Goal: Find specific page/section: Find specific page/section

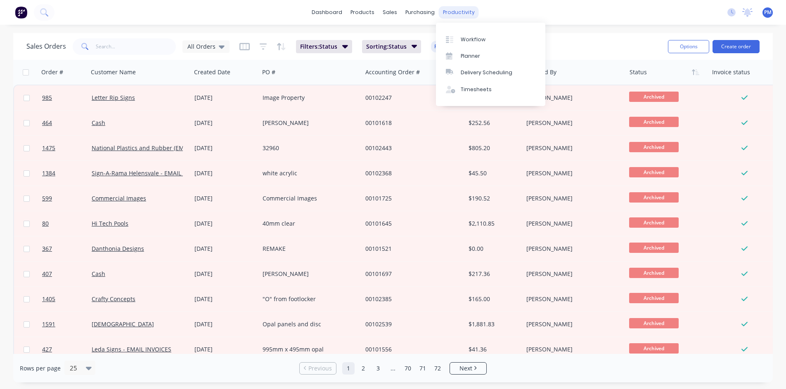
click at [450, 12] on div "productivity" at bounding box center [459, 12] width 40 height 12
click at [472, 40] on div "Workflow" at bounding box center [473, 39] width 25 height 7
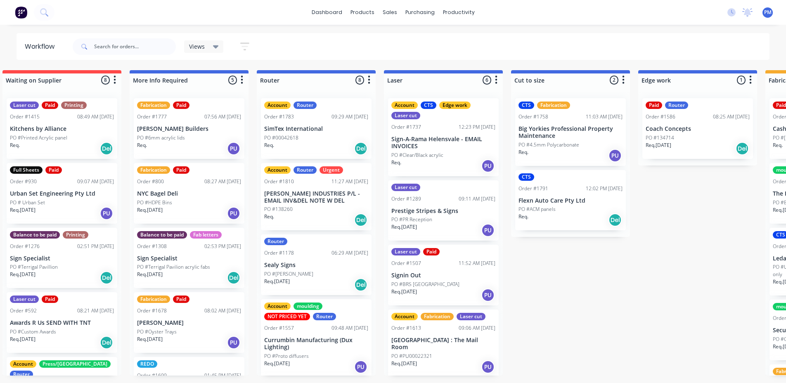
scroll to position [0, 271]
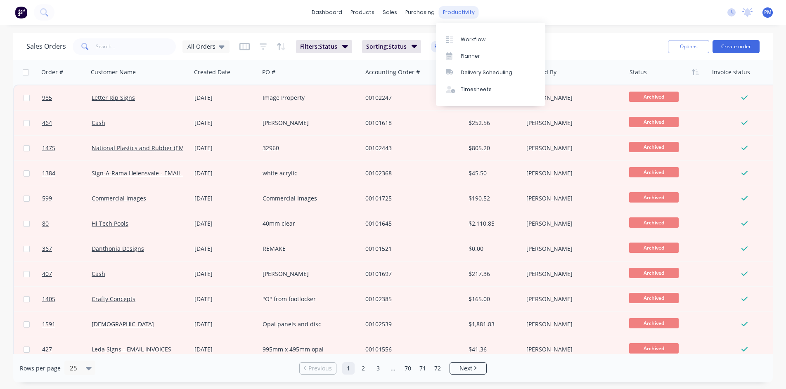
click at [446, 12] on div "productivity" at bounding box center [459, 12] width 40 height 12
click at [493, 38] on link "Workflow" at bounding box center [490, 39] width 109 height 17
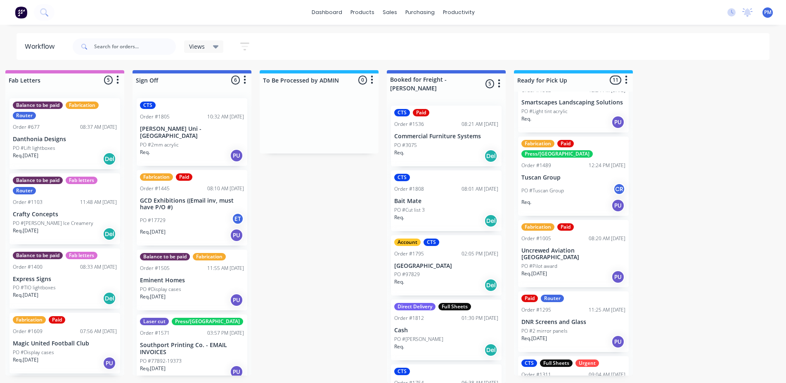
scroll to position [83, 0]
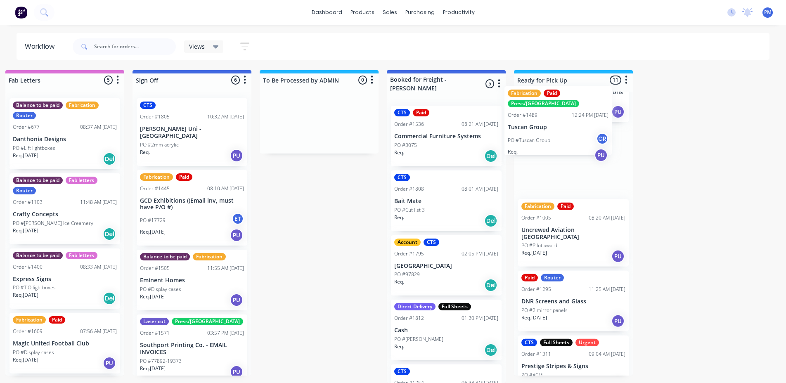
drag, startPoint x: 567, startPoint y: 117, endPoint x: 556, endPoint y: 123, distance: 12.6
click at [556, 123] on div "CTS Edge work Order #1562 12:24 PM [DATE] Smartscapes Landscaping Solutions PO …" at bounding box center [573, 234] width 119 height 284
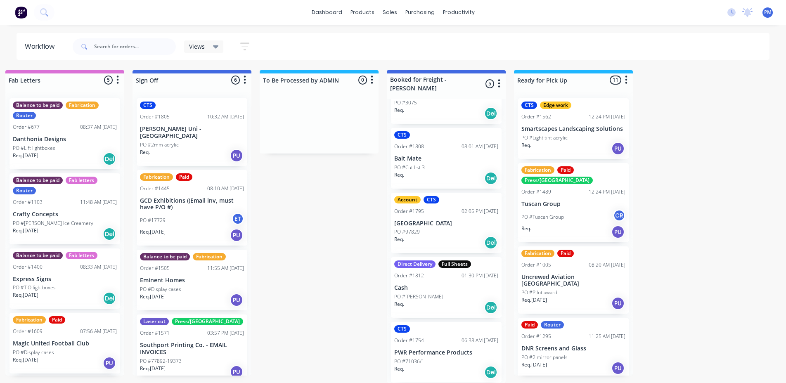
scroll to position [0, 0]
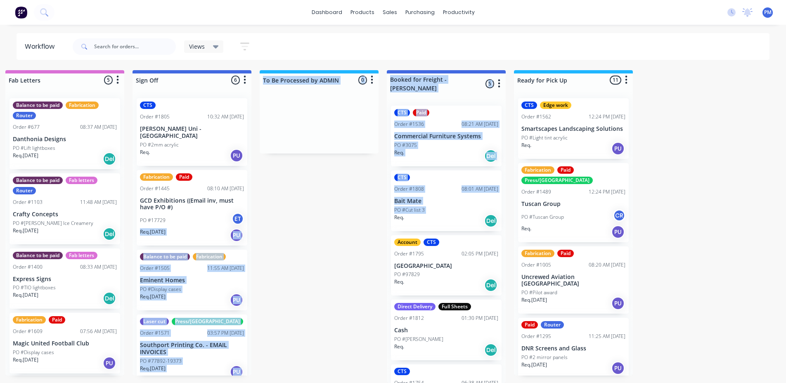
drag, startPoint x: 303, startPoint y: 221, endPoint x: 343, endPoint y: 220, distance: 40.1
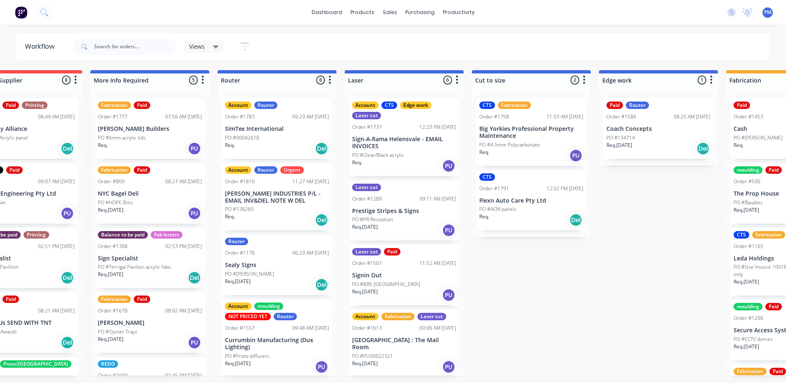
scroll to position [0, 348]
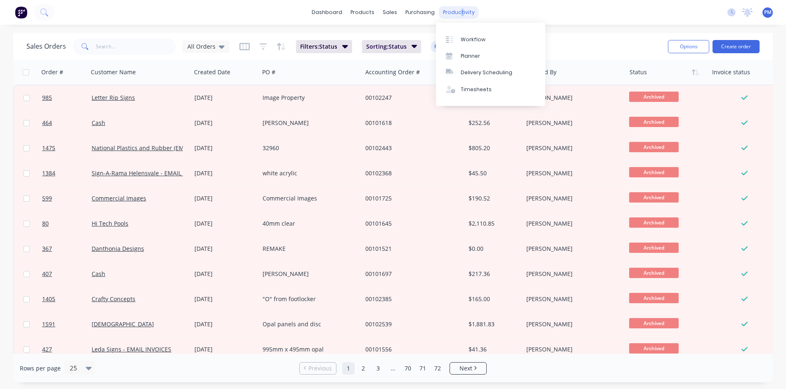
click at [458, 11] on div "productivity" at bounding box center [459, 12] width 40 height 12
click at [476, 38] on div "Workflow" at bounding box center [473, 39] width 25 height 7
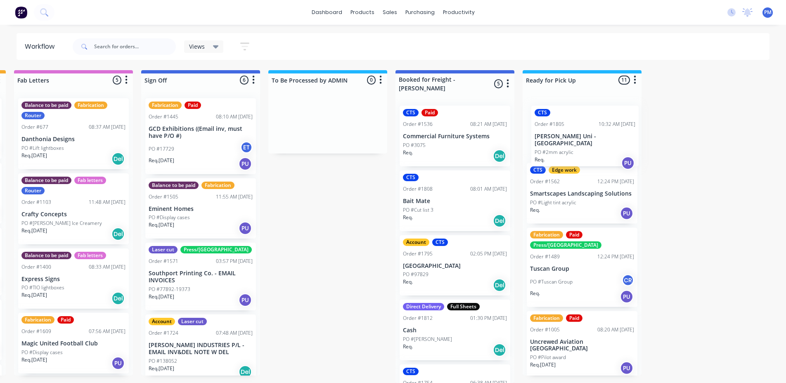
scroll to position [0, 1150]
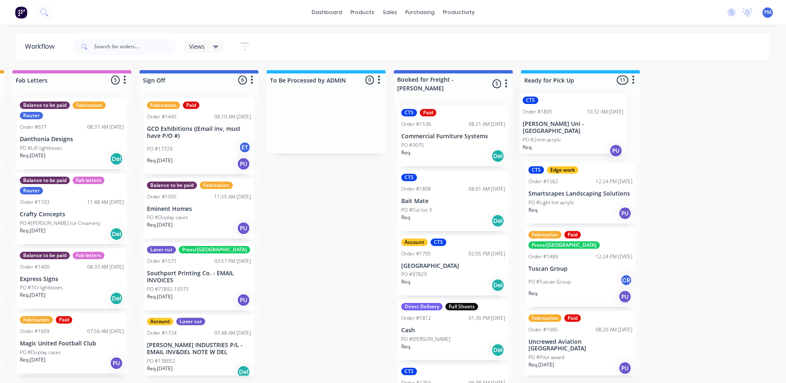
drag, startPoint x: 392, startPoint y: 122, endPoint x: 539, endPoint y: 116, distance: 147.6
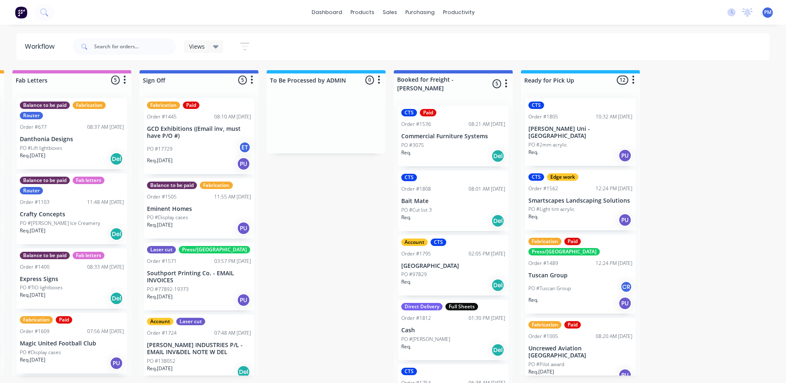
click at [583, 149] on div "Req. PU" at bounding box center [581, 156] width 104 height 14
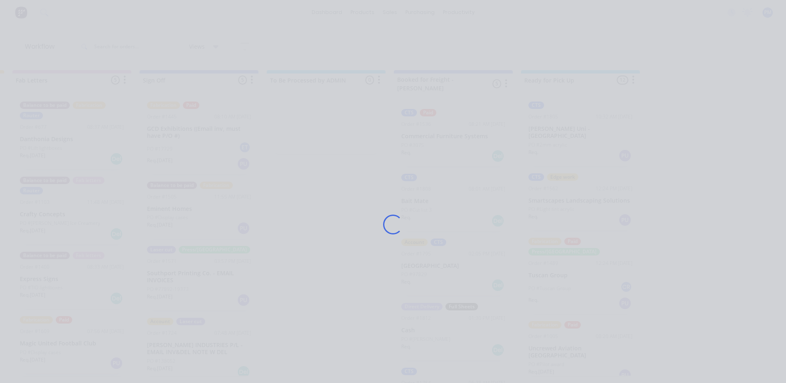
click at [583, 149] on div "Loading..." at bounding box center [393, 224] width 661 height 383
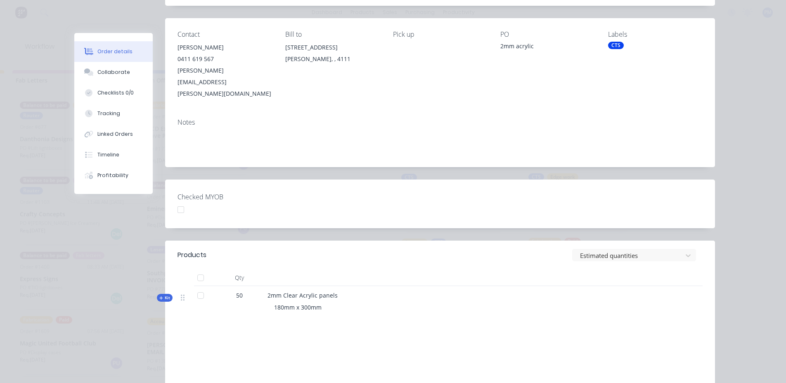
scroll to position [0, 0]
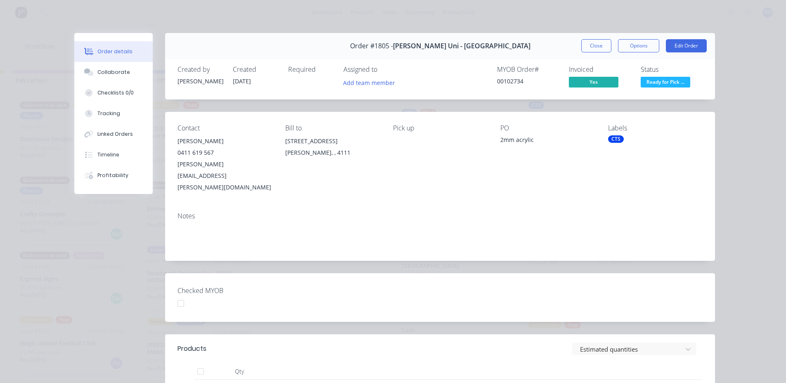
click at [194, 157] on div "0411 619 567" at bounding box center [225, 153] width 95 height 12
click at [195, 149] on div "0411 619 567" at bounding box center [225, 153] width 95 height 12
click at [196, 149] on div "0411 619 567" at bounding box center [225, 153] width 95 height 12
click at [226, 139] on div "[PERSON_NAME]" at bounding box center [225, 141] width 95 height 12
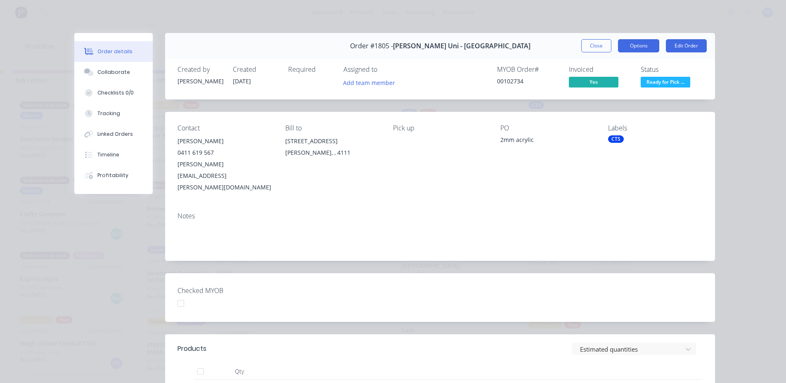
click at [647, 45] on button "Options" at bounding box center [638, 45] width 41 height 13
click at [421, 212] on div "Notes" at bounding box center [440, 216] width 525 height 8
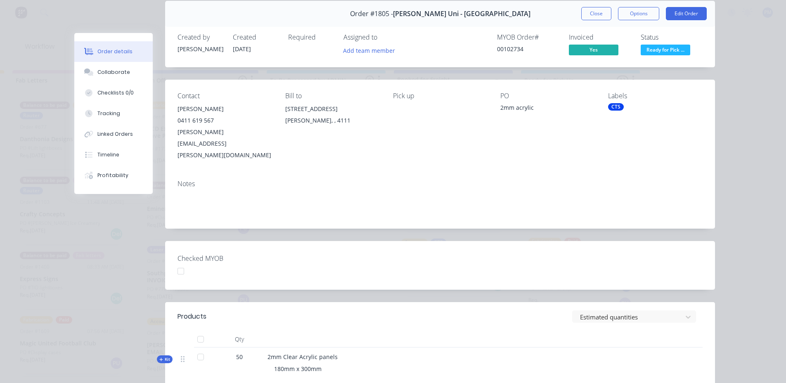
scroll to position [181, 0]
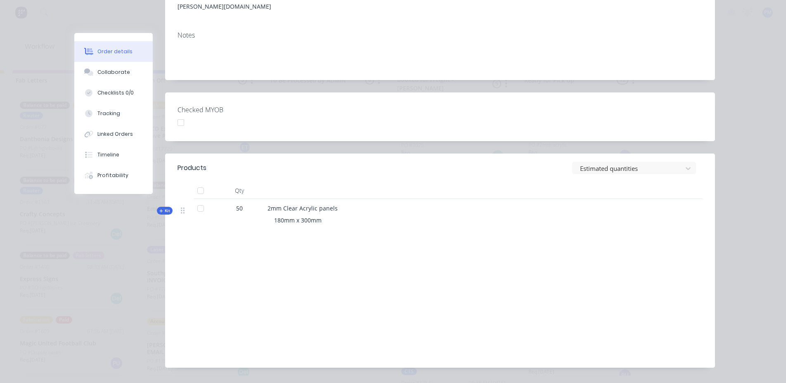
click at [161, 208] on span "Kit" at bounding box center [164, 211] width 11 height 6
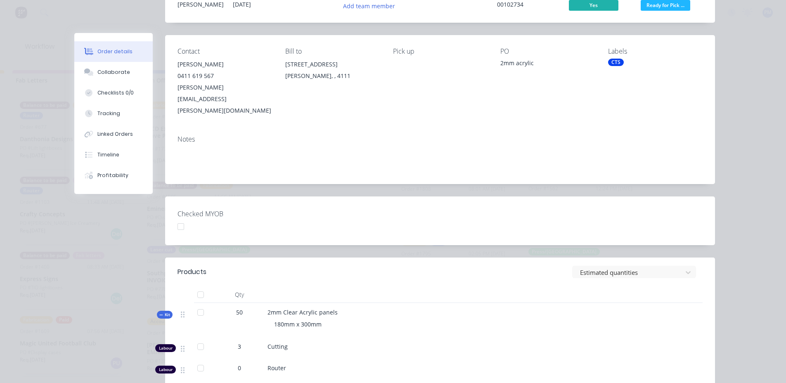
scroll to position [0, 0]
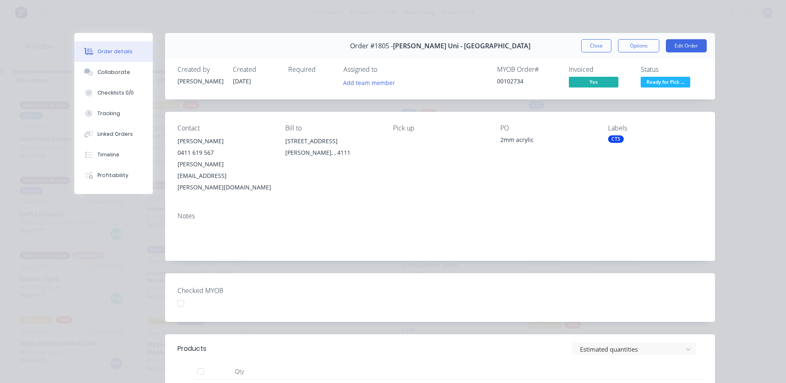
click at [104, 51] on div "Order details" at bounding box center [114, 51] width 35 height 7
click at [595, 48] on button "Close" at bounding box center [597, 45] width 30 height 13
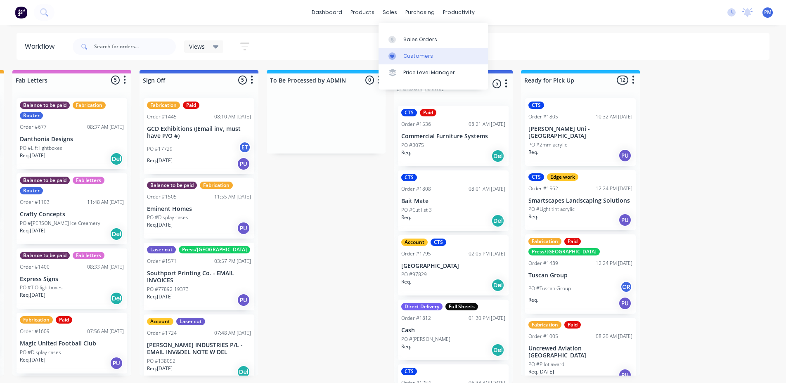
click at [418, 53] on div "Customers" at bounding box center [419, 55] width 30 height 7
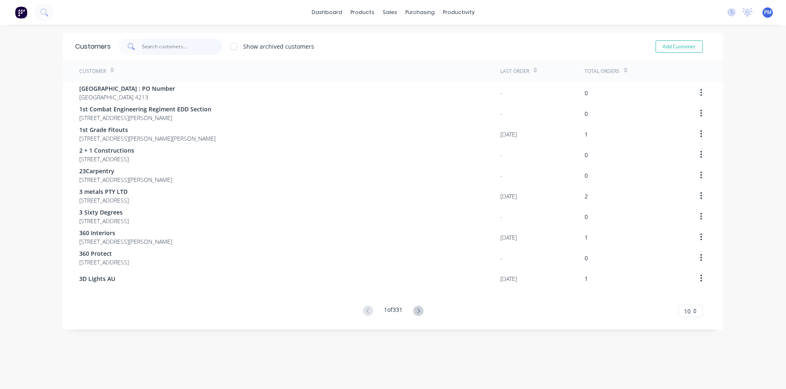
click at [174, 48] on input "text" at bounding box center [182, 46] width 81 height 17
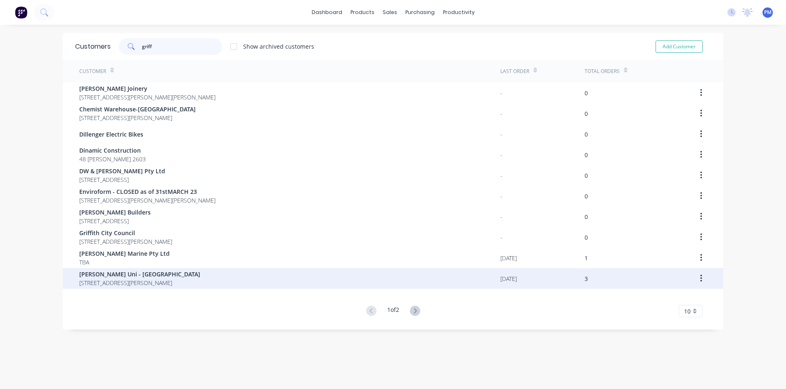
type input "griff"
click at [121, 274] on span "[PERSON_NAME] Uni - [GEOGRAPHIC_DATA]" at bounding box center [139, 274] width 121 height 9
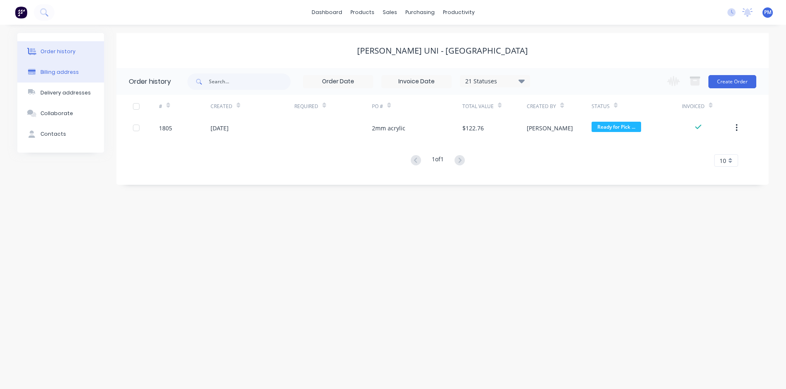
click at [56, 73] on div "Billing address" at bounding box center [59, 72] width 38 height 7
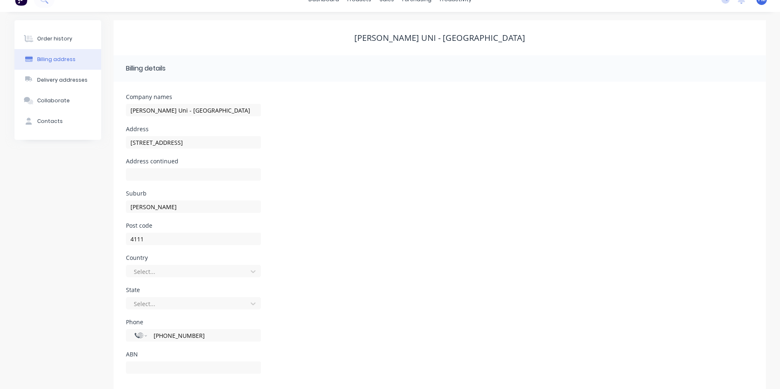
scroll to position [24, 0]
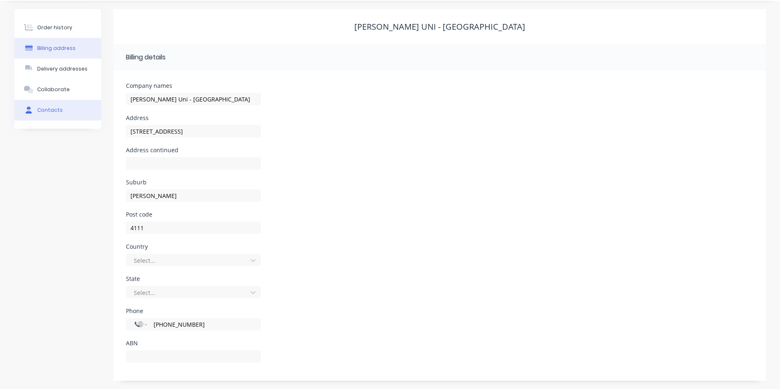
click at [56, 107] on div "Contacts" at bounding box center [50, 110] width 26 height 7
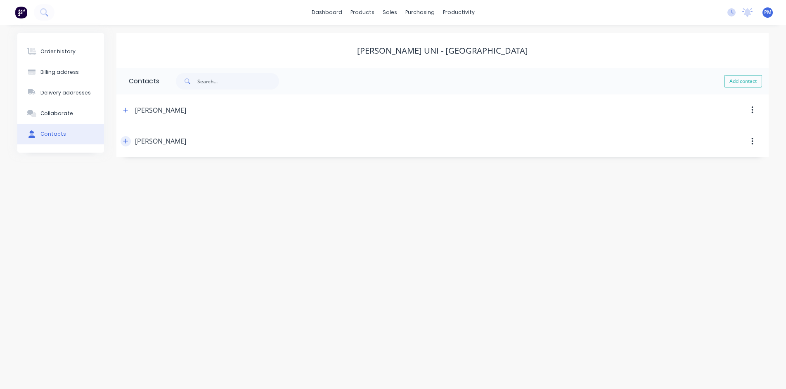
click at [127, 145] on button "button" at bounding box center [126, 141] width 10 height 10
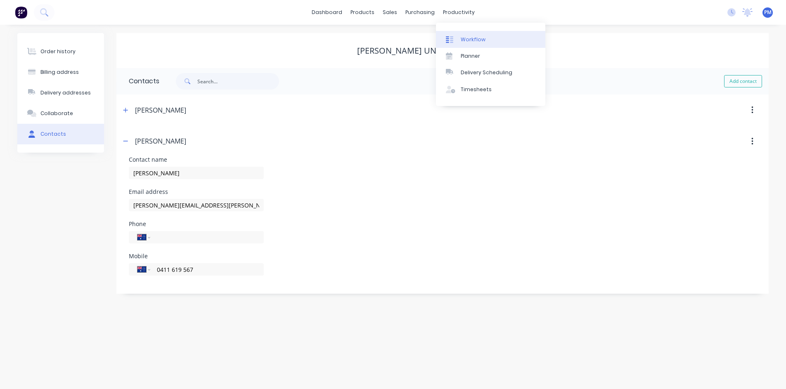
click at [472, 34] on link "Workflow" at bounding box center [490, 39] width 109 height 17
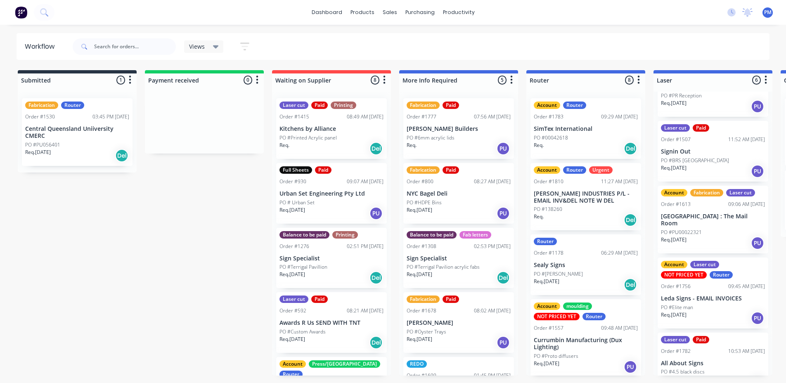
scroll to position [135, 0]
